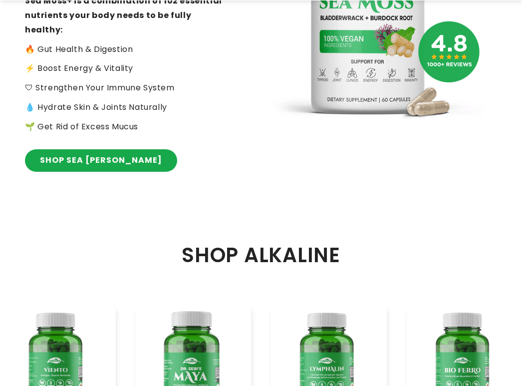
scroll to position [399, 0]
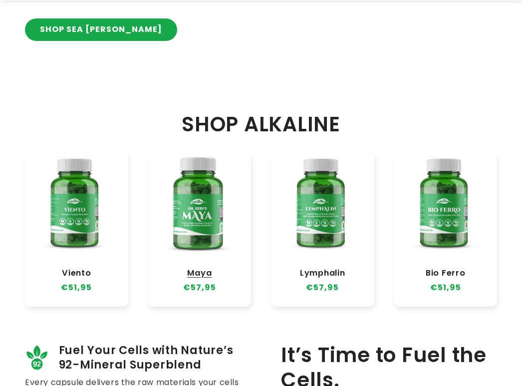
click at [161, 170] on link "Maya" at bounding box center [199, 273] width 83 height 10
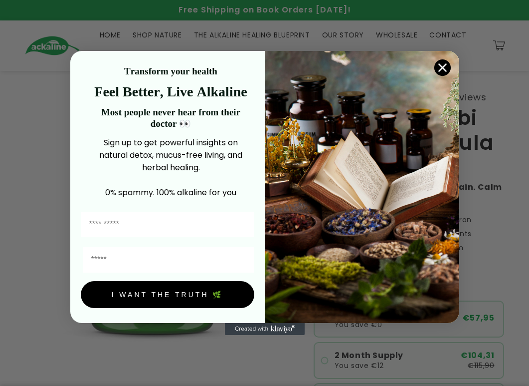
click at [444, 65] on icon "Close dialog" at bounding box center [442, 67] width 7 height 7
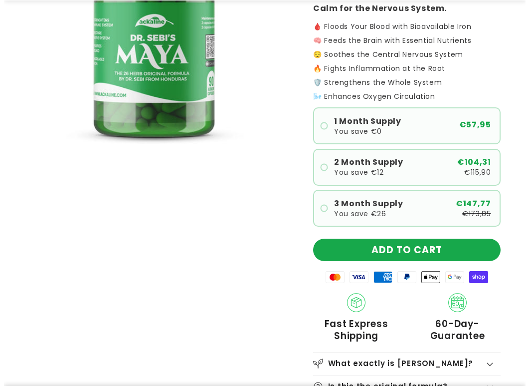
scroll to position [200, 0]
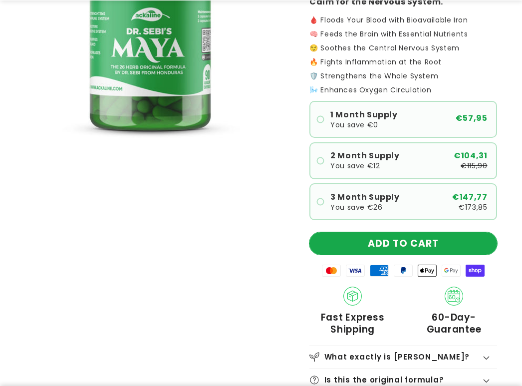
click at [414, 232] on button "ADD TO CART" at bounding box center [403, 243] width 188 height 22
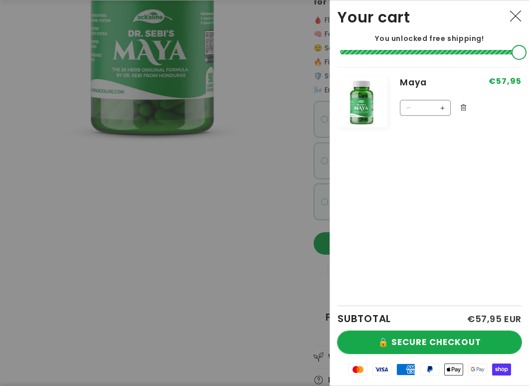
click at [436, 344] on button "🔒 SECURE CHECKOUT" at bounding box center [430, 342] width 184 height 22
